Goal: Find contact information: Find contact information

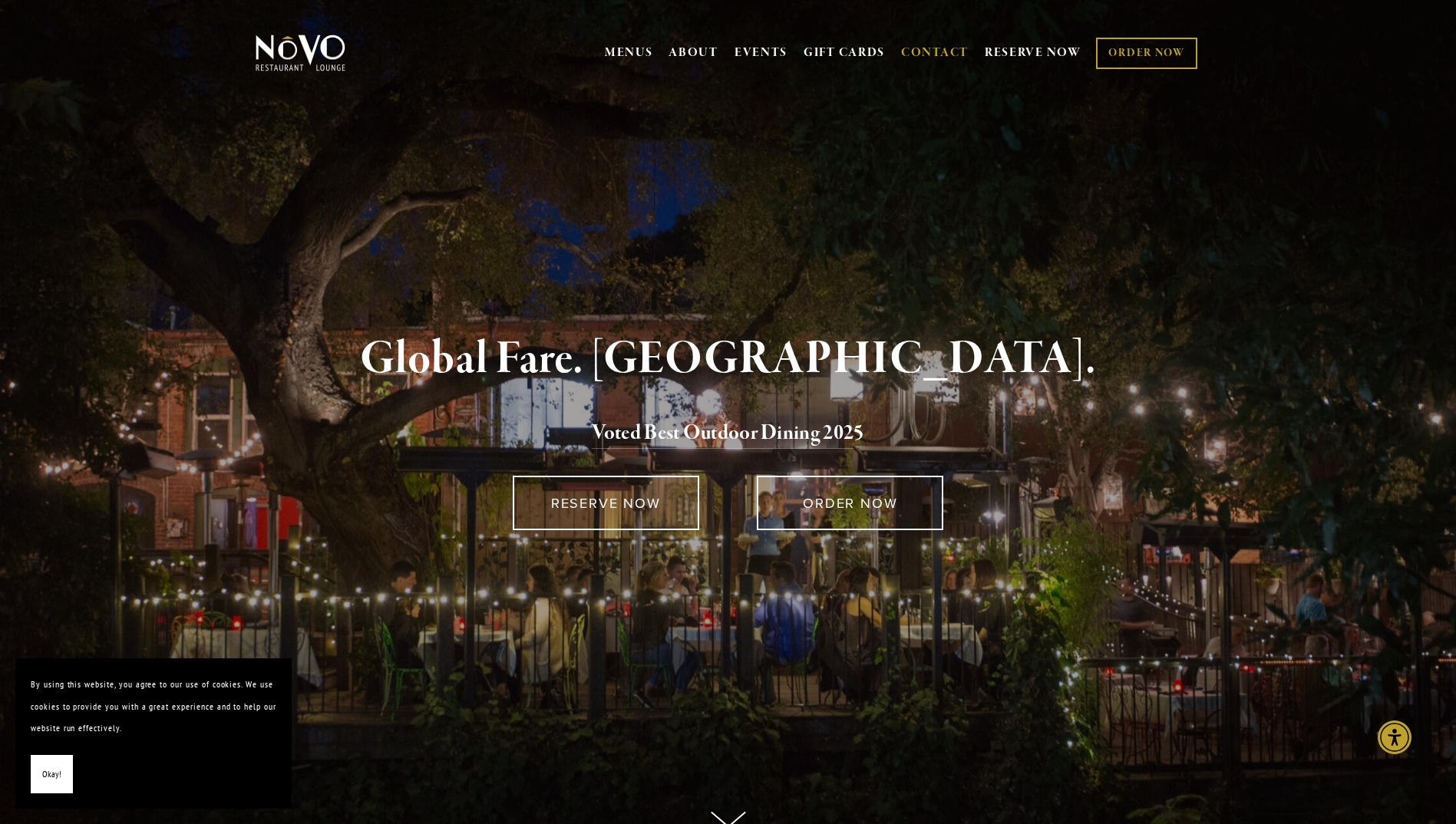
click at [942, 40] on link "CONTACT" at bounding box center [934, 53] width 68 height 29
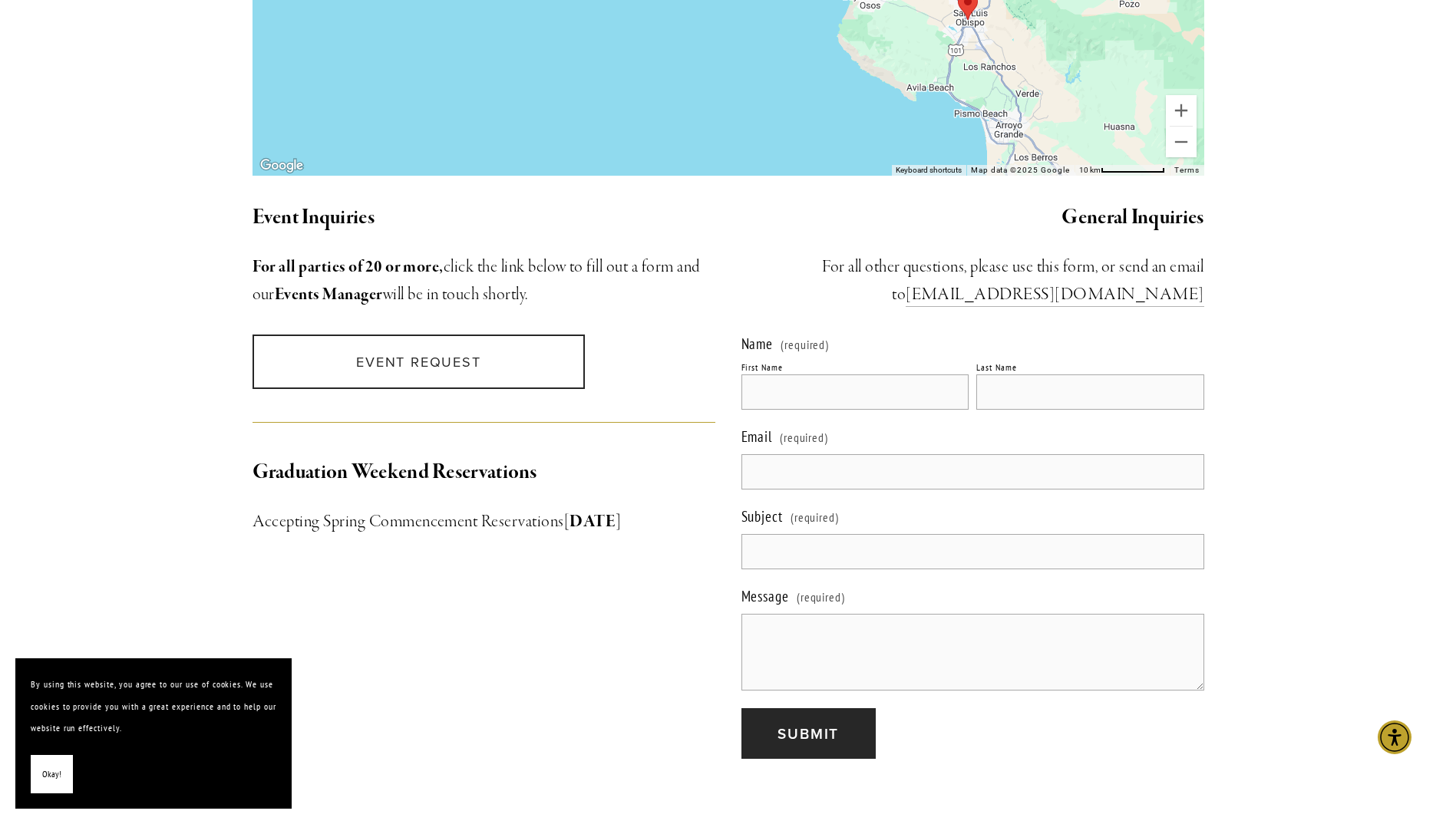
scroll to position [1288, 0]
drag, startPoint x: 1229, startPoint y: 272, endPoint x: 1034, endPoint y: 286, distance: 195.5
copy link "[EMAIL_ADDRESS][DOMAIN_NAME]"
